Goal: Information Seeking & Learning: Learn about a topic

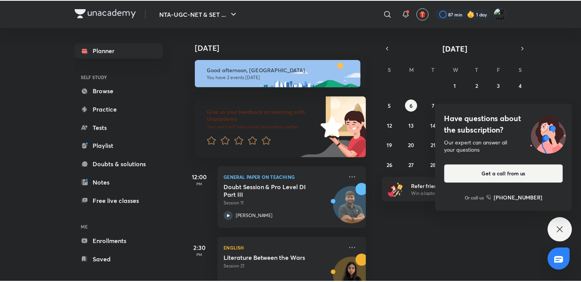
scroll to position [29, 0]
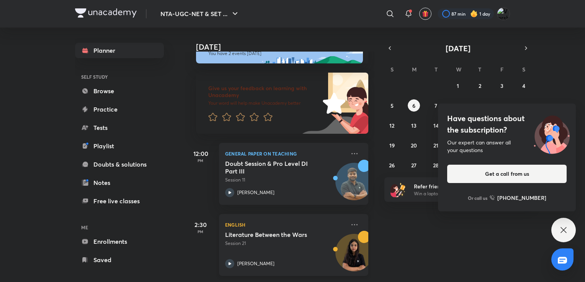
click at [347, 258] on img at bounding box center [354, 256] width 37 height 37
click at [393, 102] on button "5" at bounding box center [392, 105] width 12 height 12
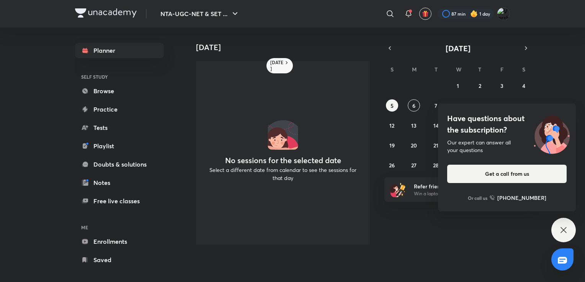
click at [566, 227] on icon at bounding box center [563, 230] width 9 height 9
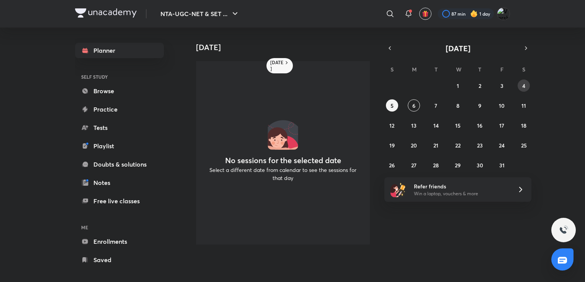
click at [523, 83] on abbr "4" at bounding box center [523, 85] width 3 height 7
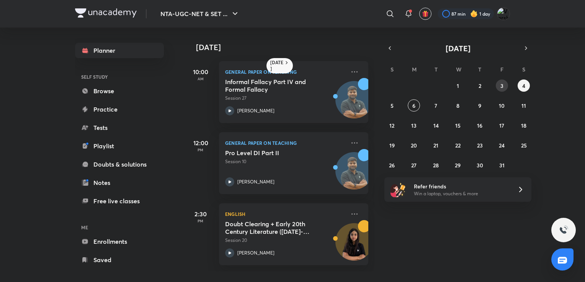
click at [500, 82] on abbr "3" at bounding box center [501, 85] width 3 height 7
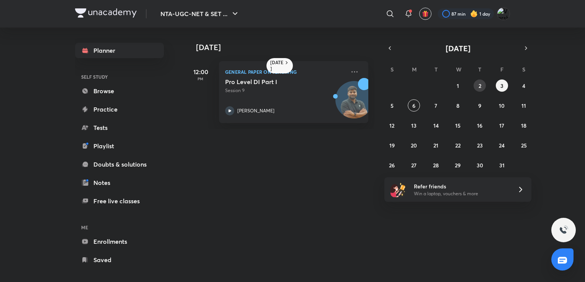
click at [478, 89] on button "2" at bounding box center [479, 86] width 12 height 12
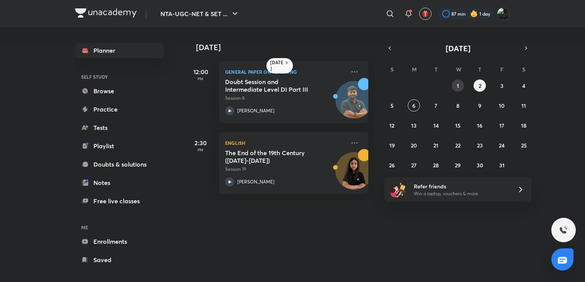
click at [454, 84] on button "1" at bounding box center [458, 86] width 12 height 12
click at [386, 15] on icon at bounding box center [389, 13] width 9 height 9
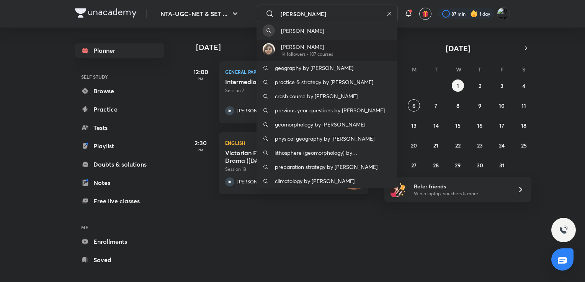
type input "[PERSON_NAME]"
click at [305, 47] on p "[PERSON_NAME]" at bounding box center [307, 47] width 52 height 8
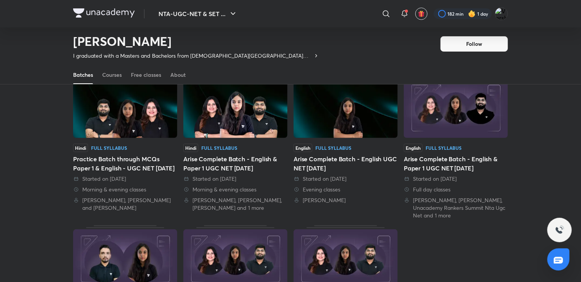
scroll to position [58, 0]
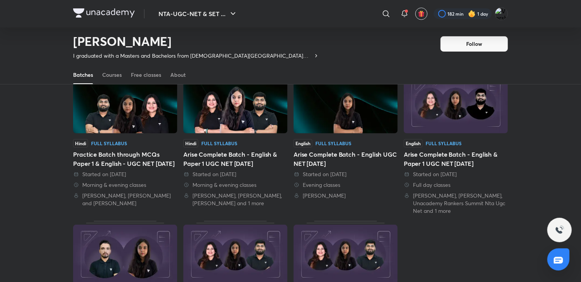
click at [271, 122] on img at bounding box center [235, 104] width 104 height 60
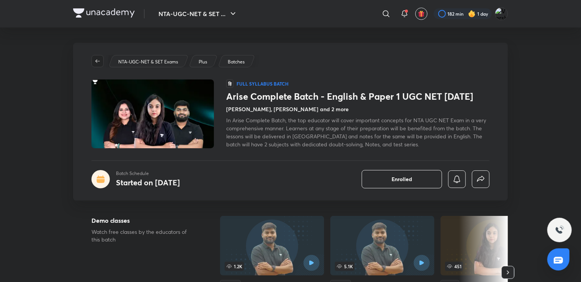
click at [99, 60] on icon "button" at bounding box center [98, 61] width 6 height 6
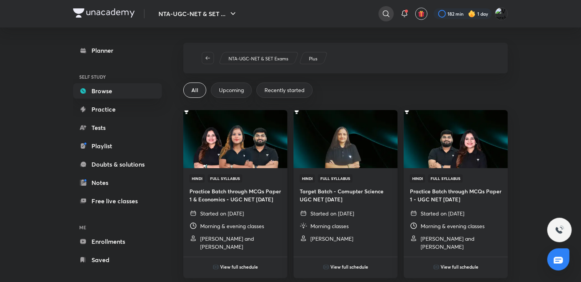
click at [388, 13] on icon at bounding box center [385, 13] width 9 height 9
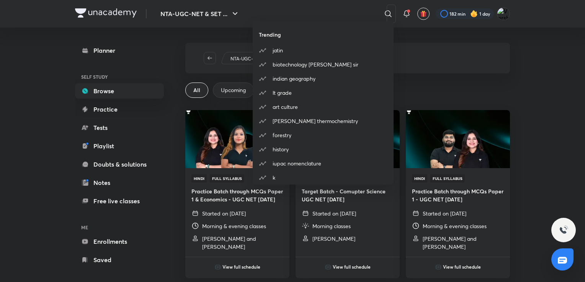
click at [293, 18] on div "Trending [PERSON_NAME] biotechnology [PERSON_NAME] sir indian geography lt grad…" at bounding box center [292, 141] width 585 height 282
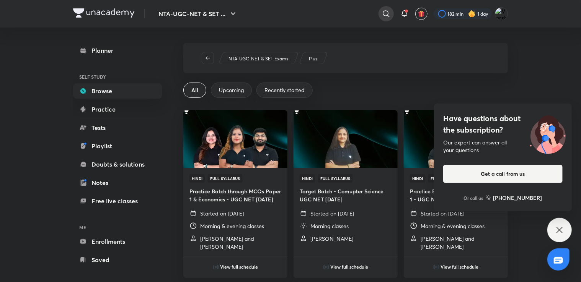
click at [384, 11] on icon at bounding box center [386, 13] width 7 height 7
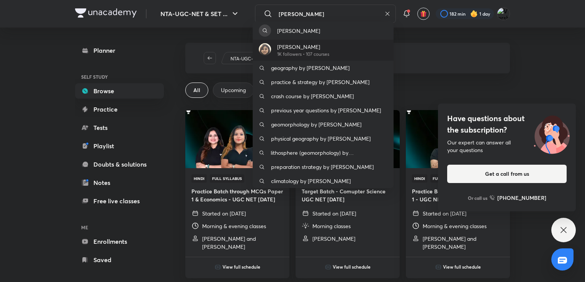
type input "[PERSON_NAME]"
click at [370, 50] on div "[PERSON_NAME][DEMOGRAPHIC_DATA] 1K followers • 107 courses" at bounding box center [323, 50] width 141 height 21
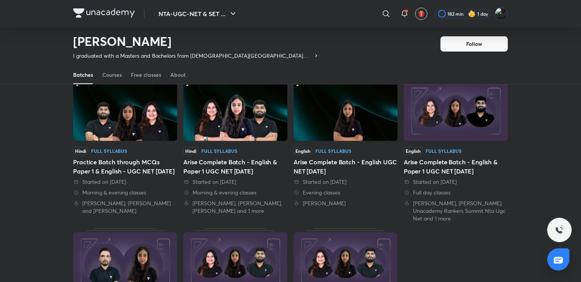
scroll to position [36, 0]
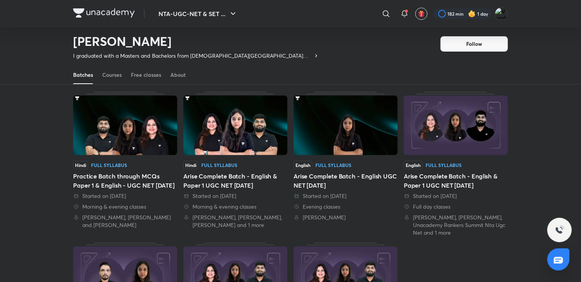
click at [380, 132] on img at bounding box center [345, 126] width 104 height 60
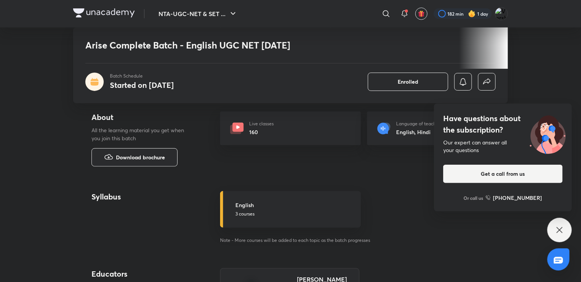
scroll to position [268, 0]
click at [258, 211] on div "English 3 courses" at bounding box center [295, 210] width 121 height 16
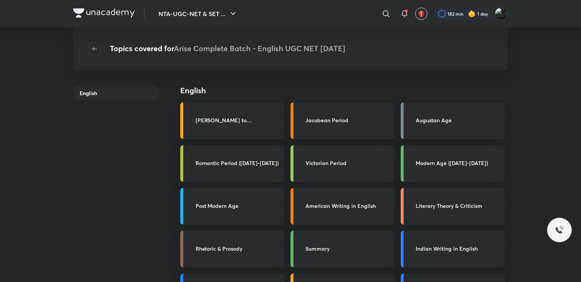
click at [258, 211] on div "Post Modern Age" at bounding box center [238, 207] width 84 height 10
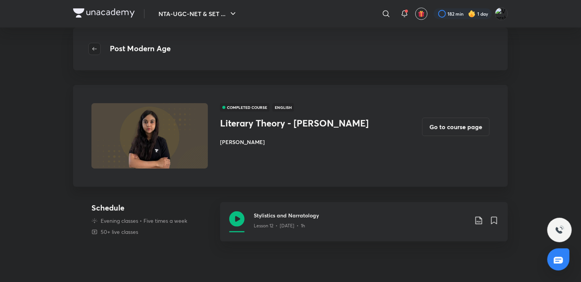
click at [92, 50] on icon "button" at bounding box center [94, 49] width 6 height 6
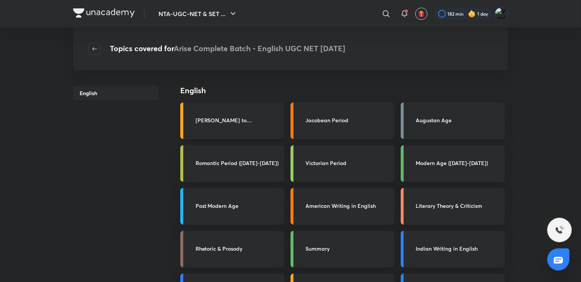
click at [266, 126] on link "[PERSON_NAME] to [PERSON_NAME]" at bounding box center [232, 121] width 104 height 37
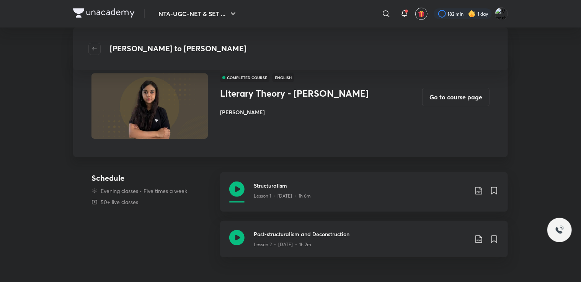
scroll to position [11, 0]
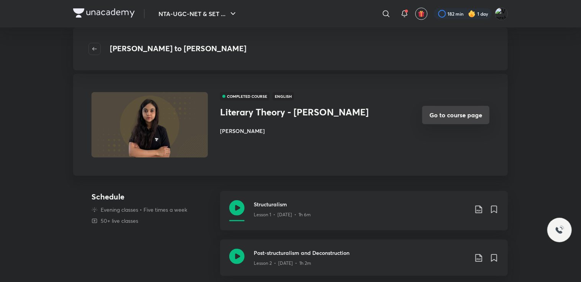
click at [449, 117] on button "Go to course page" at bounding box center [455, 115] width 67 height 18
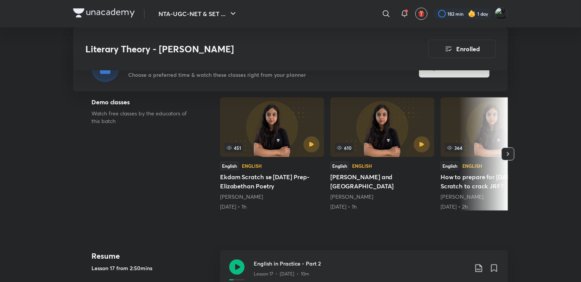
scroll to position [196, 0]
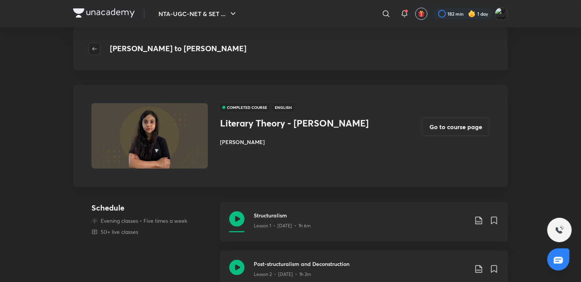
click at [96, 47] on icon "button" at bounding box center [94, 49] width 6 height 6
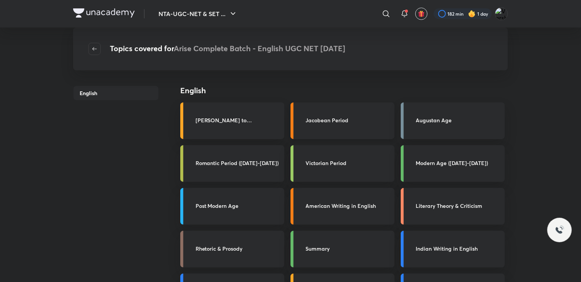
click at [328, 124] on div "Jacobean Period" at bounding box center [348, 121] width 84 height 10
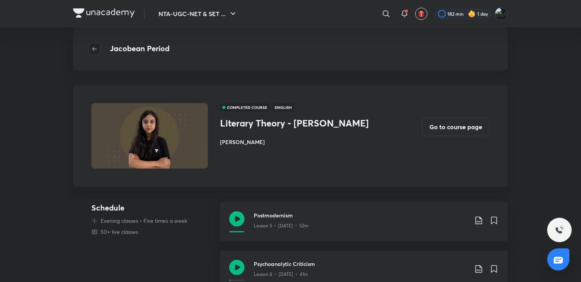
click at [97, 52] on icon "button" at bounding box center [94, 49] width 6 height 6
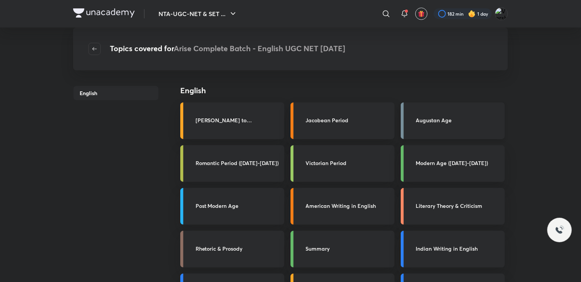
click at [422, 131] on link "Augustan Age" at bounding box center [453, 121] width 104 height 37
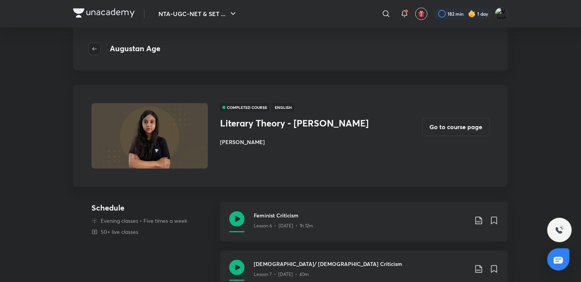
click at [95, 44] on button "button" at bounding box center [94, 49] width 12 height 12
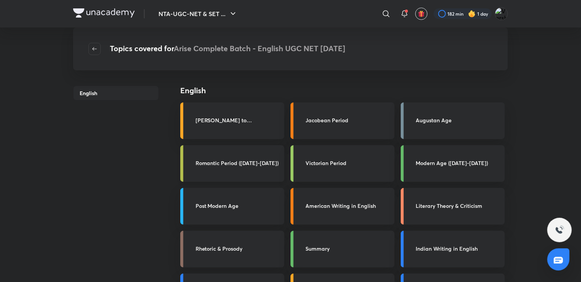
click at [243, 173] on link "Romantic Period ([DATE]-[DATE])" at bounding box center [232, 163] width 104 height 37
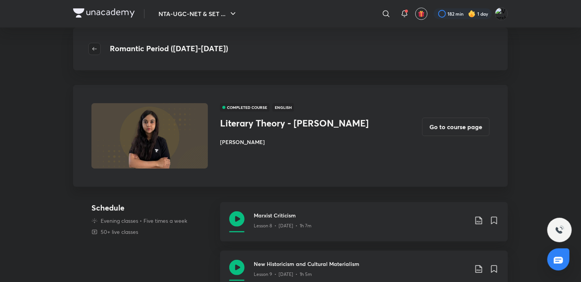
click at [92, 46] on icon "button" at bounding box center [94, 49] width 6 height 6
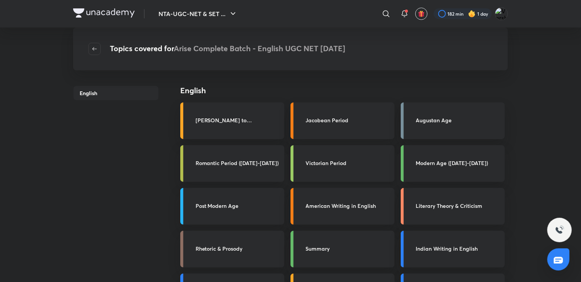
click at [336, 168] on div "Victorian Period" at bounding box center [348, 164] width 84 height 10
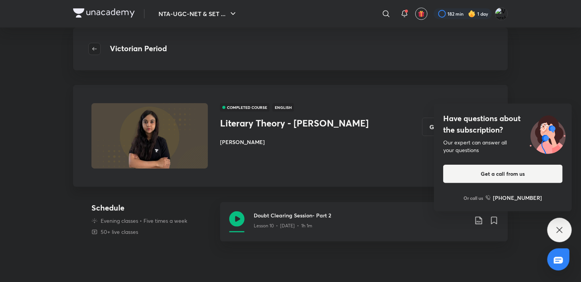
click at [98, 47] on span "button" at bounding box center [94, 49] width 11 height 6
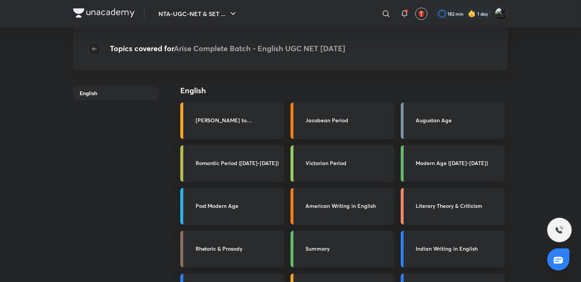
click at [98, 48] on span "button" at bounding box center [94, 49] width 11 height 6
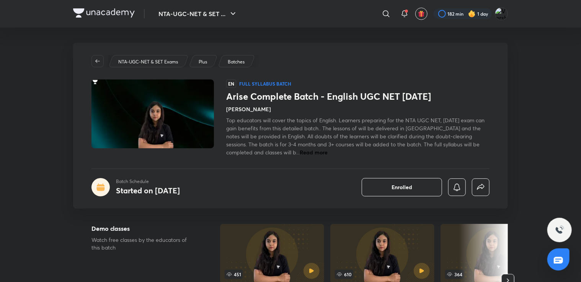
click at [211, 63] on div "Plus" at bounding box center [203, 61] width 29 height 12
click at [247, 60] on div "Batches" at bounding box center [236, 61] width 37 height 12
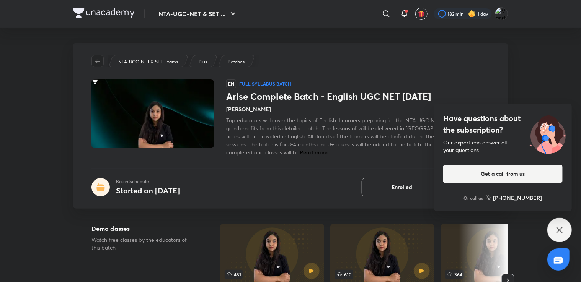
click at [94, 60] on span "button" at bounding box center [97, 61] width 11 height 6
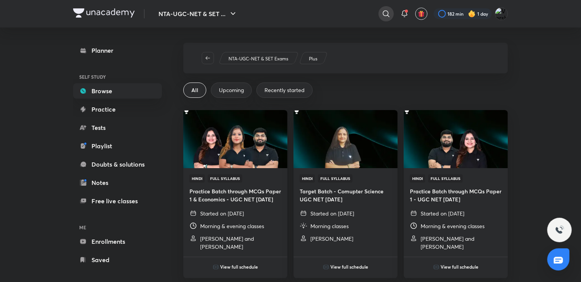
click at [387, 13] on icon at bounding box center [385, 13] width 9 height 9
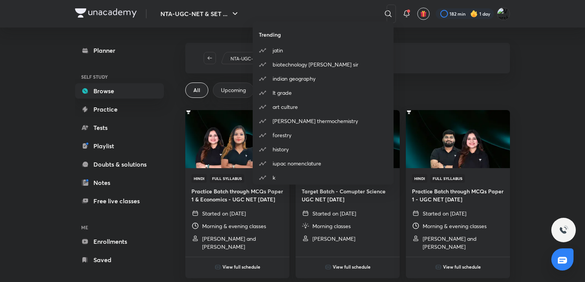
click at [318, 11] on div "Trending [PERSON_NAME] biotechnology [PERSON_NAME] sir indian geography lt grad…" at bounding box center [292, 141] width 585 height 282
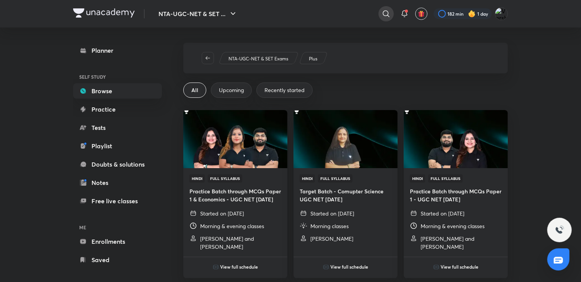
click at [388, 15] on icon at bounding box center [385, 13] width 9 height 9
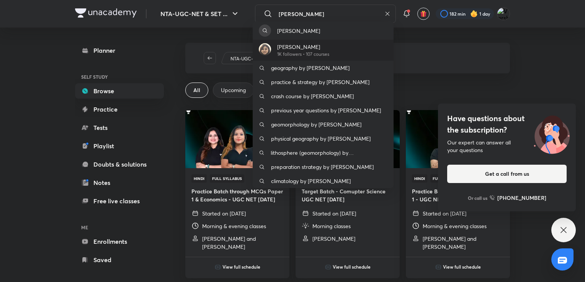
type input "[PERSON_NAME]"
click at [346, 53] on div "[PERSON_NAME][DEMOGRAPHIC_DATA] 1K followers • 107 courses" at bounding box center [323, 50] width 141 height 21
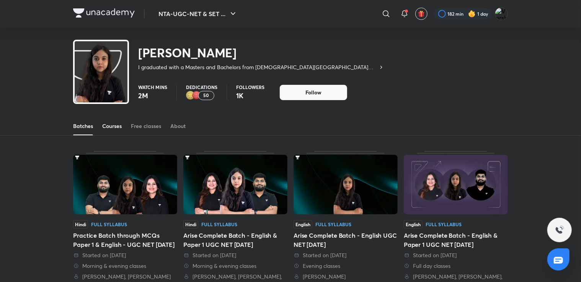
click at [119, 123] on div "Courses" at bounding box center [112, 126] width 20 height 8
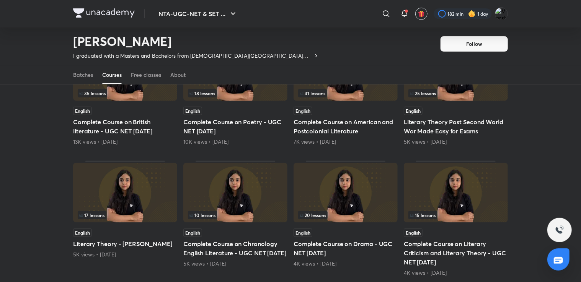
scroll to position [112, 0]
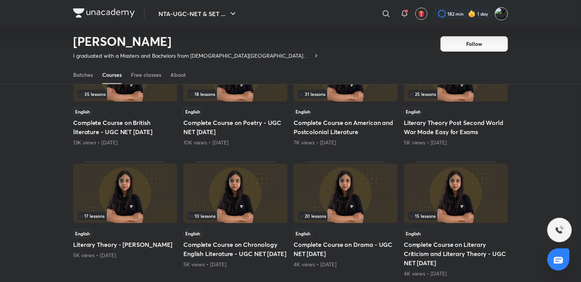
click at [499, 13] on img at bounding box center [501, 13] width 13 height 13
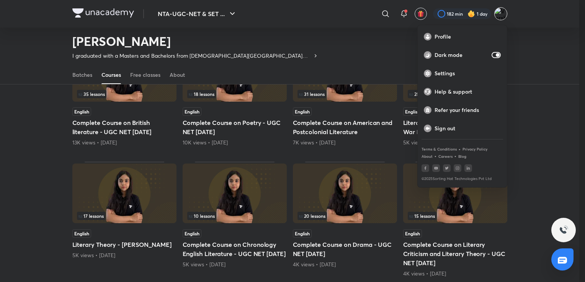
click at [527, 140] on div at bounding box center [292, 141] width 585 height 282
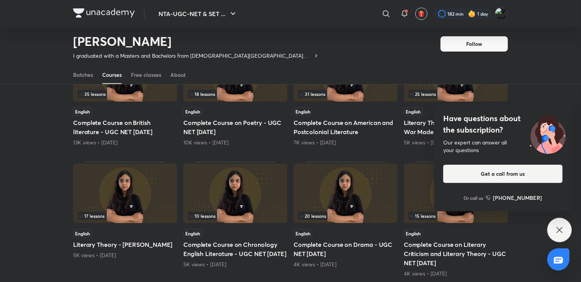
click at [561, 260] on icon at bounding box center [558, 260] width 9 height 9
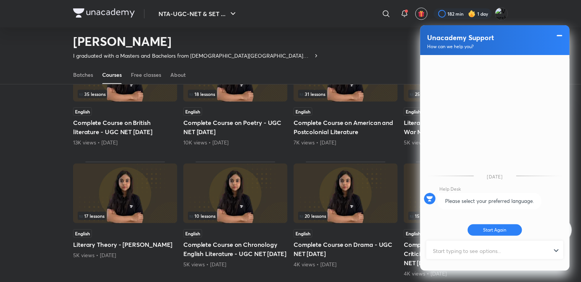
click at [559, 34] on span at bounding box center [560, 35] width 8 height 9
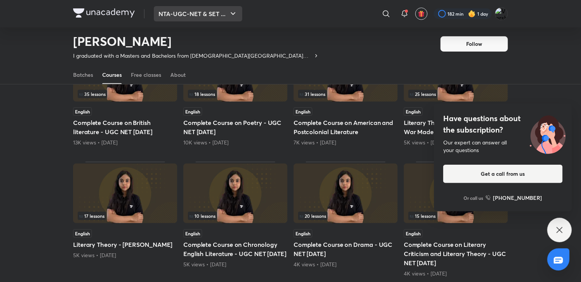
click at [209, 15] on button "NTA-UGC-NET & SET ..." at bounding box center [198, 13] width 88 height 15
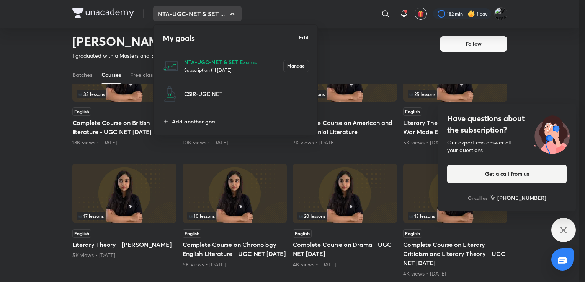
click at [29, 159] on div at bounding box center [292, 141] width 585 height 282
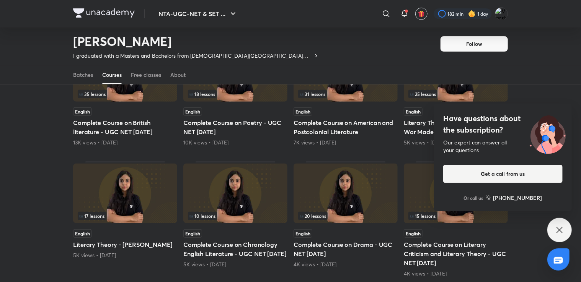
click at [29, 159] on div "Popular Latest 35 lessons English Complete Course on British literature - UGC N…" at bounding box center [290, 230] width 581 height 460
click at [402, 13] on icon at bounding box center [404, 13] width 5 height 5
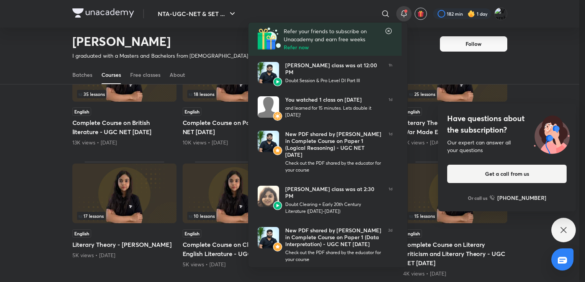
click at [543, 256] on div at bounding box center [292, 141] width 585 height 282
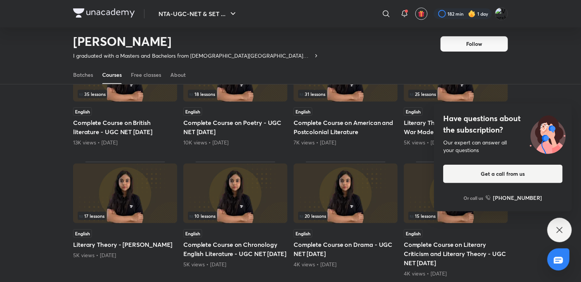
click at [557, 236] on div "Have questions about the subscription? Our expert can answer all your questions…" at bounding box center [559, 230] width 24 height 24
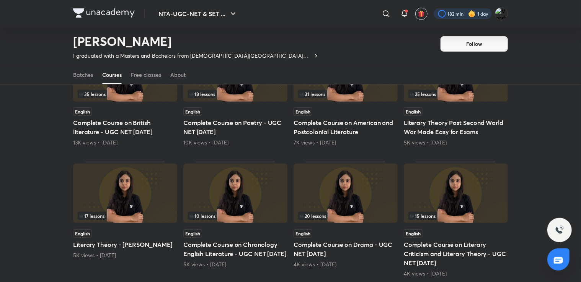
click at [457, 15] on div at bounding box center [463, 13] width 58 height 11
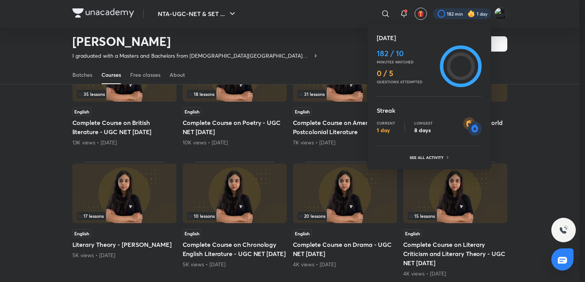
click at [545, 163] on div at bounding box center [292, 141] width 585 height 282
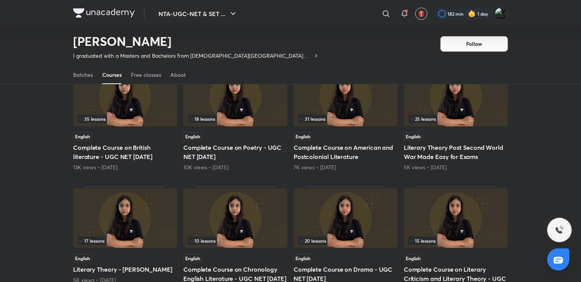
scroll to position [88, 0]
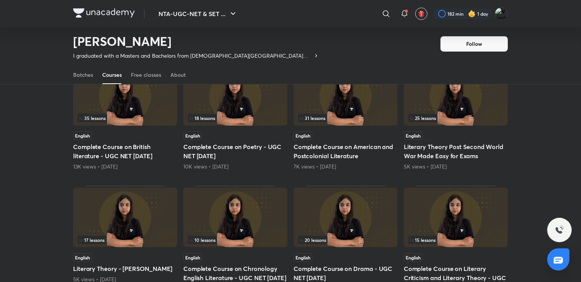
click at [158, 109] on img at bounding box center [125, 96] width 104 height 60
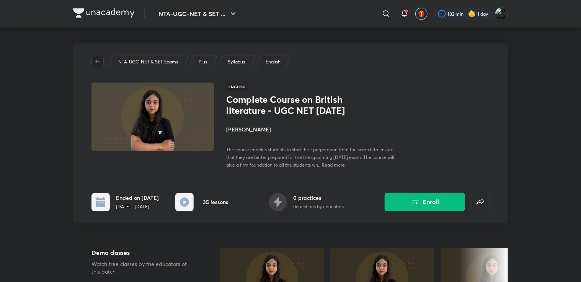
click at [97, 62] on icon "button" at bounding box center [98, 61] width 6 height 6
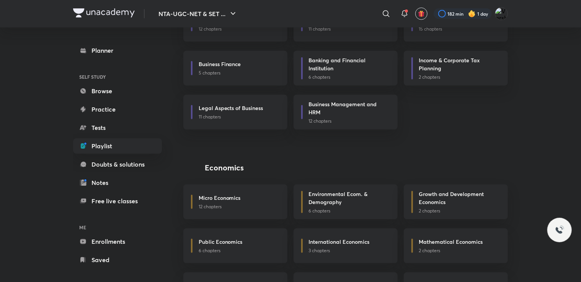
click at [97, 62] on div "Planner SELF STUDY Browse Practice Tests Playlist Doubts & solutions Notes Free…" at bounding box center [117, 155] width 89 height 225
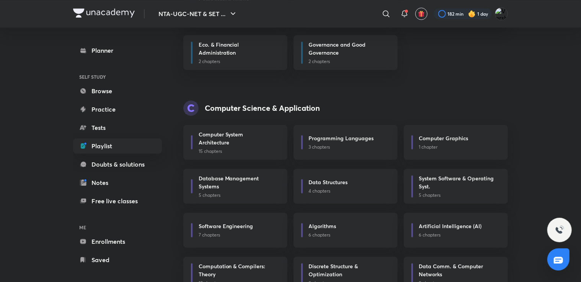
scroll to position [2603, 0]
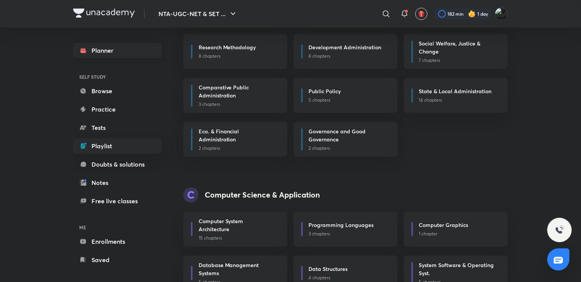
click at [111, 54] on link "Planner" at bounding box center [117, 50] width 89 height 15
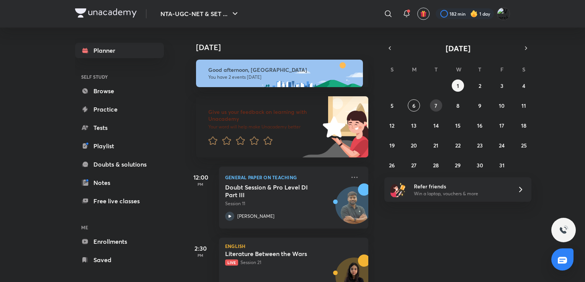
click at [436, 107] on abbr "7" at bounding box center [435, 105] width 3 height 7
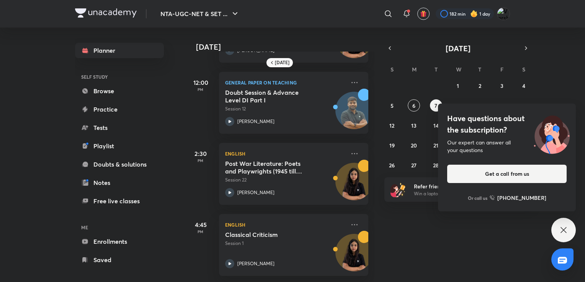
scroll to position [66, 0]
click at [559, 223] on div "Have questions about the subscription? Our expert can answer all your questions…" at bounding box center [563, 230] width 24 height 24
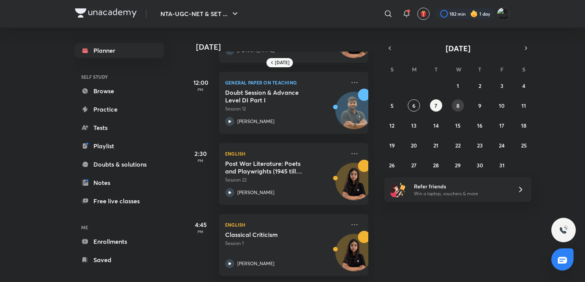
click at [456, 106] on abbr "8" at bounding box center [457, 105] width 3 height 7
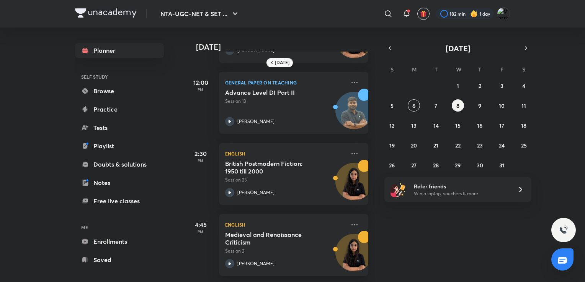
scroll to position [0, 0]
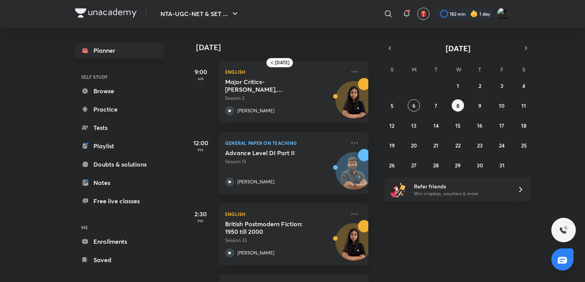
click at [425, 265] on div "[DATE] 9:00 AM [DEMOGRAPHIC_DATA] Major Critics- [PERSON_NAME], [PERSON_NAME], …" at bounding box center [384, 155] width 398 height 255
click at [388, 45] on icon "button" at bounding box center [389, 48] width 6 height 7
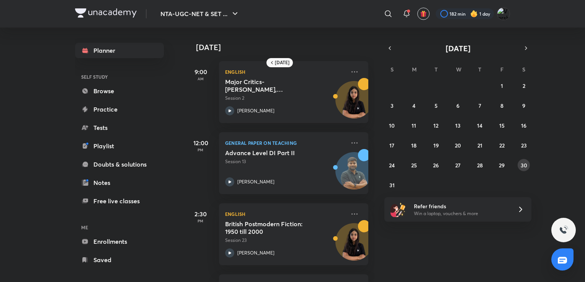
click at [523, 166] on abbr "30" at bounding box center [523, 165] width 7 height 7
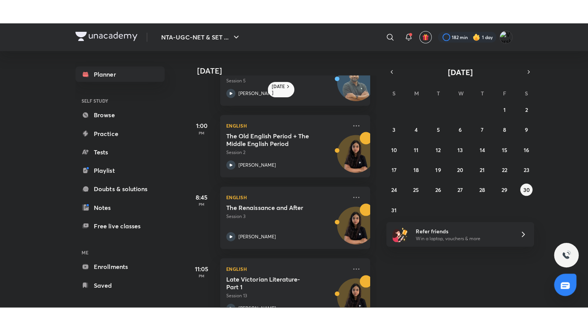
scroll to position [66, 0]
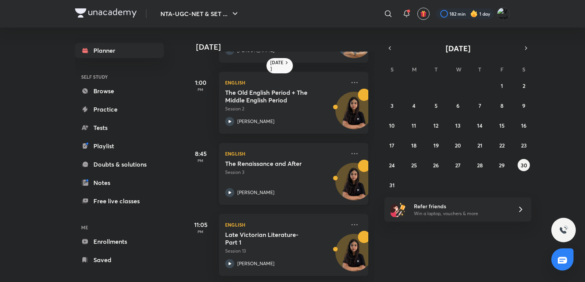
click at [289, 171] on div "The Renaissance and After Session 3 [PERSON_NAME]" at bounding box center [285, 178] width 120 height 37
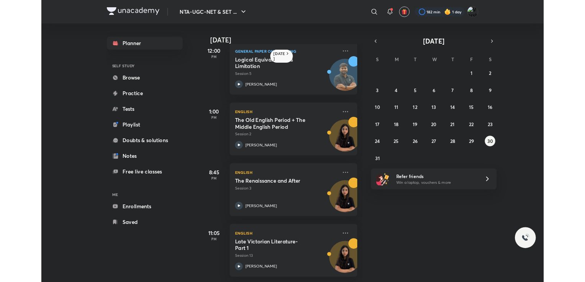
scroll to position [18, 0]
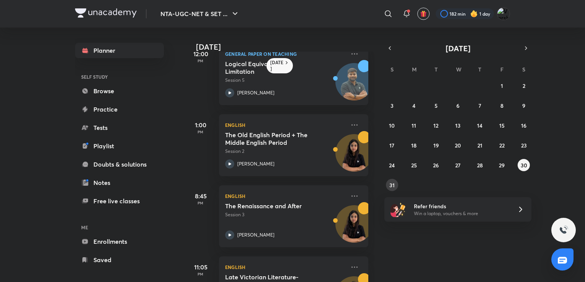
click at [394, 181] on button "31" at bounding box center [392, 185] width 12 height 12
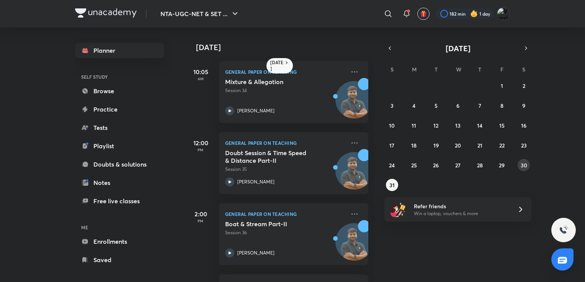
click at [524, 168] on abbr "30" at bounding box center [523, 165] width 7 height 7
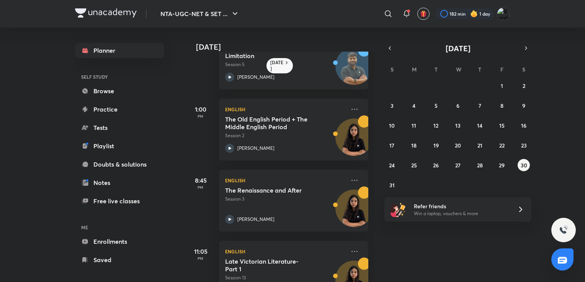
scroll to position [66, 0]
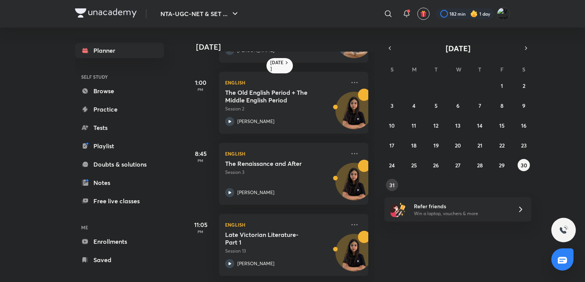
click at [391, 184] on abbr "31" at bounding box center [391, 185] width 5 height 7
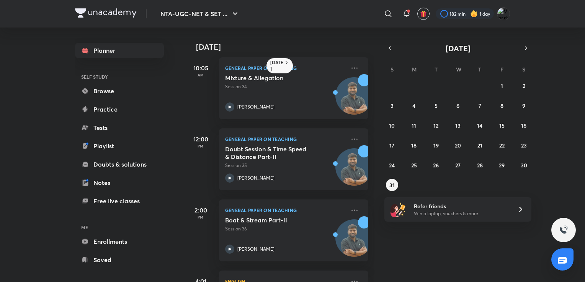
scroll to position [3, 0]
click at [525, 170] on button "30" at bounding box center [523, 165] width 12 height 12
